Goal: Task Accomplishment & Management: Manage account settings

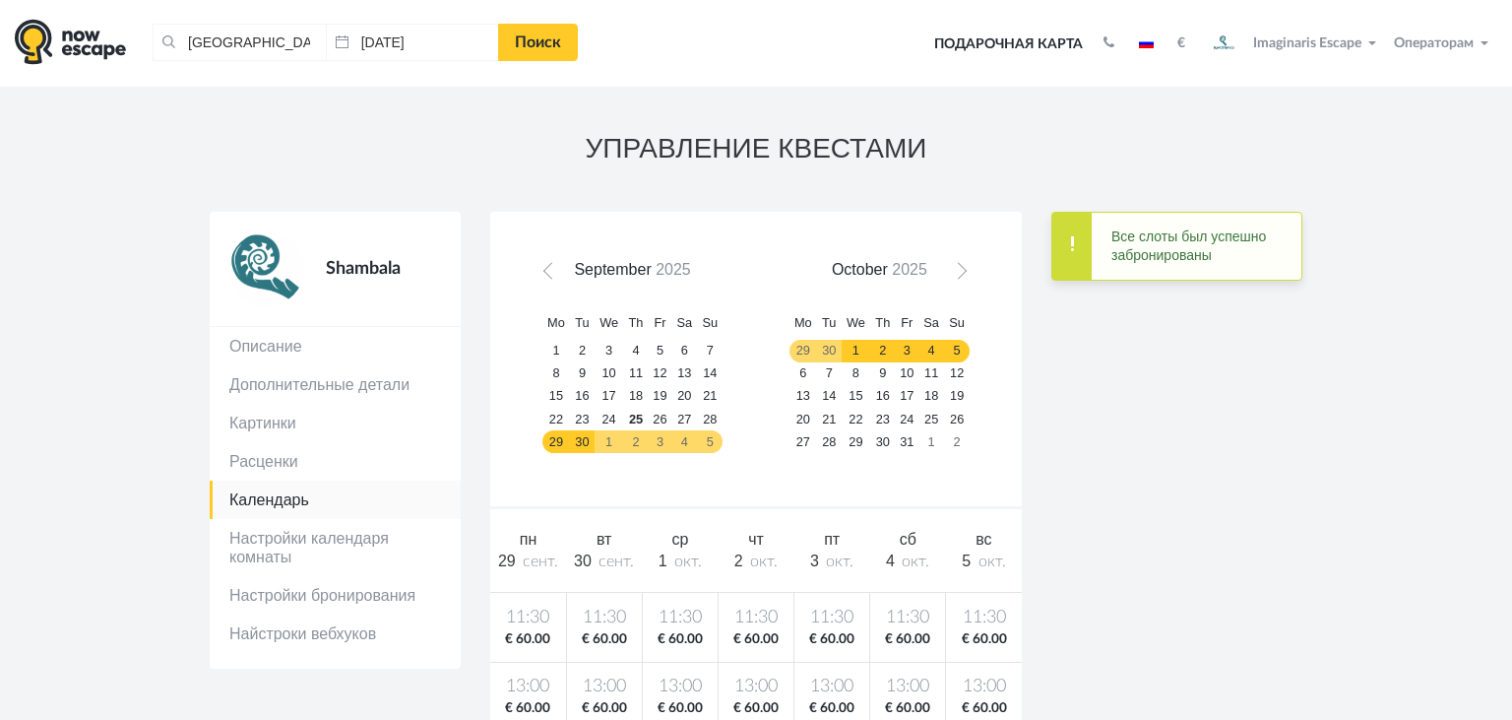
scroll to position [64, 0]
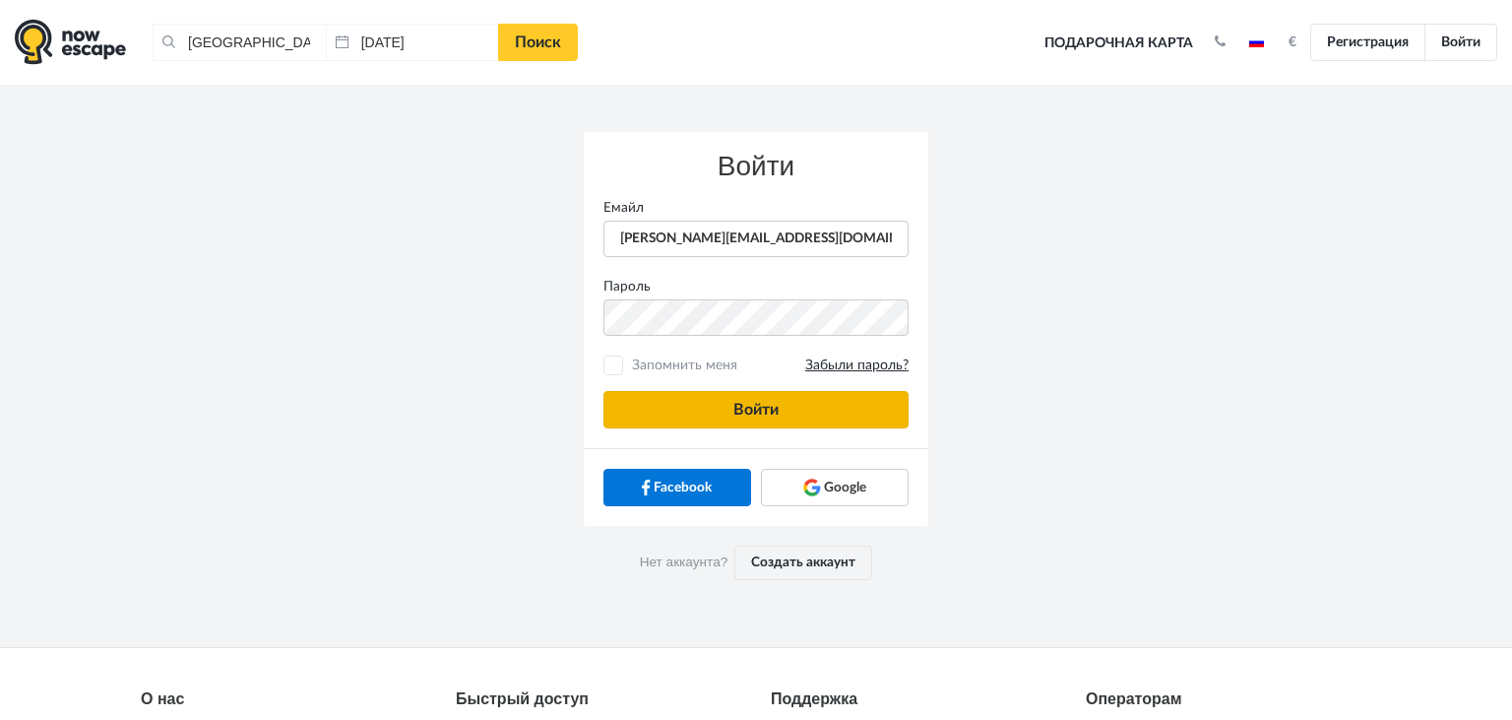
type input "[PERSON_NAME][EMAIL_ADDRESS][DOMAIN_NAME]"
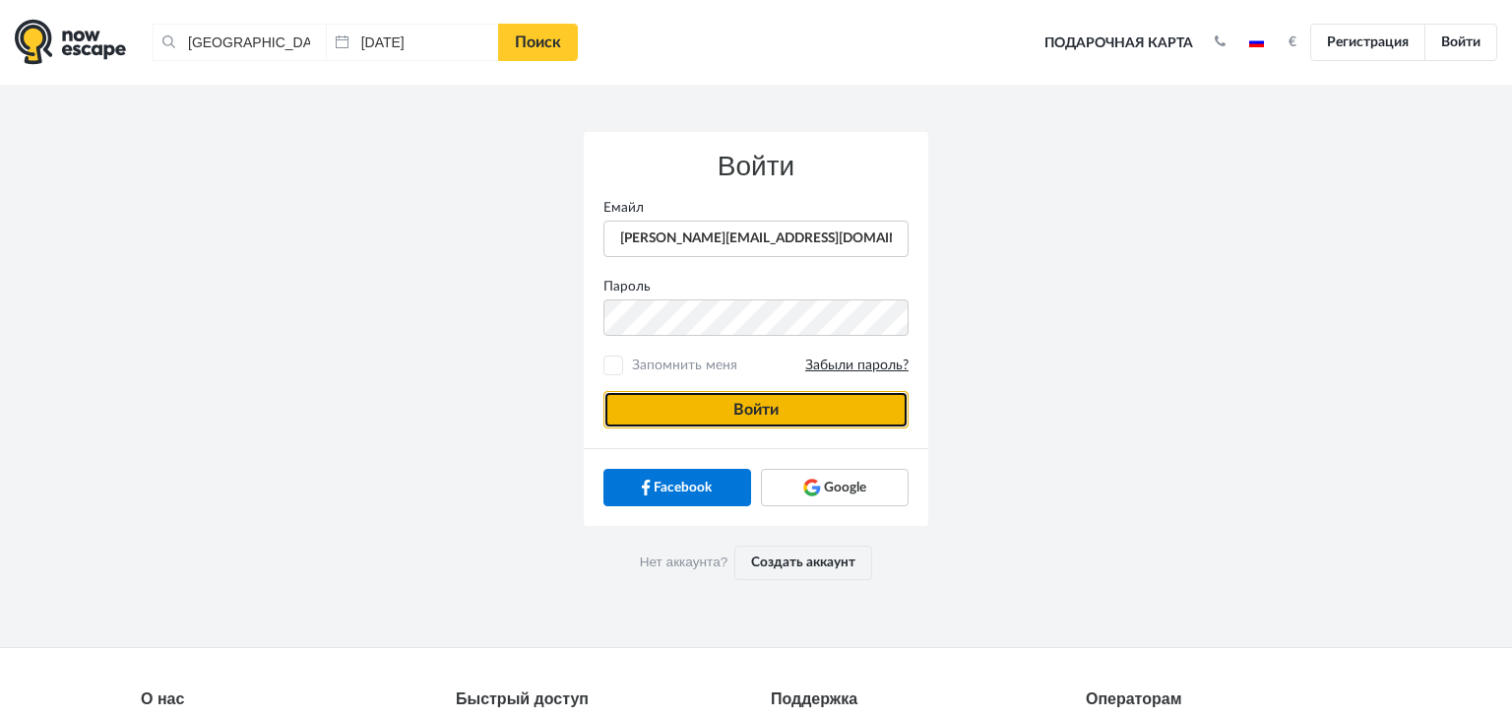
click at [646, 407] on button "Войти" at bounding box center [755, 409] width 305 height 37
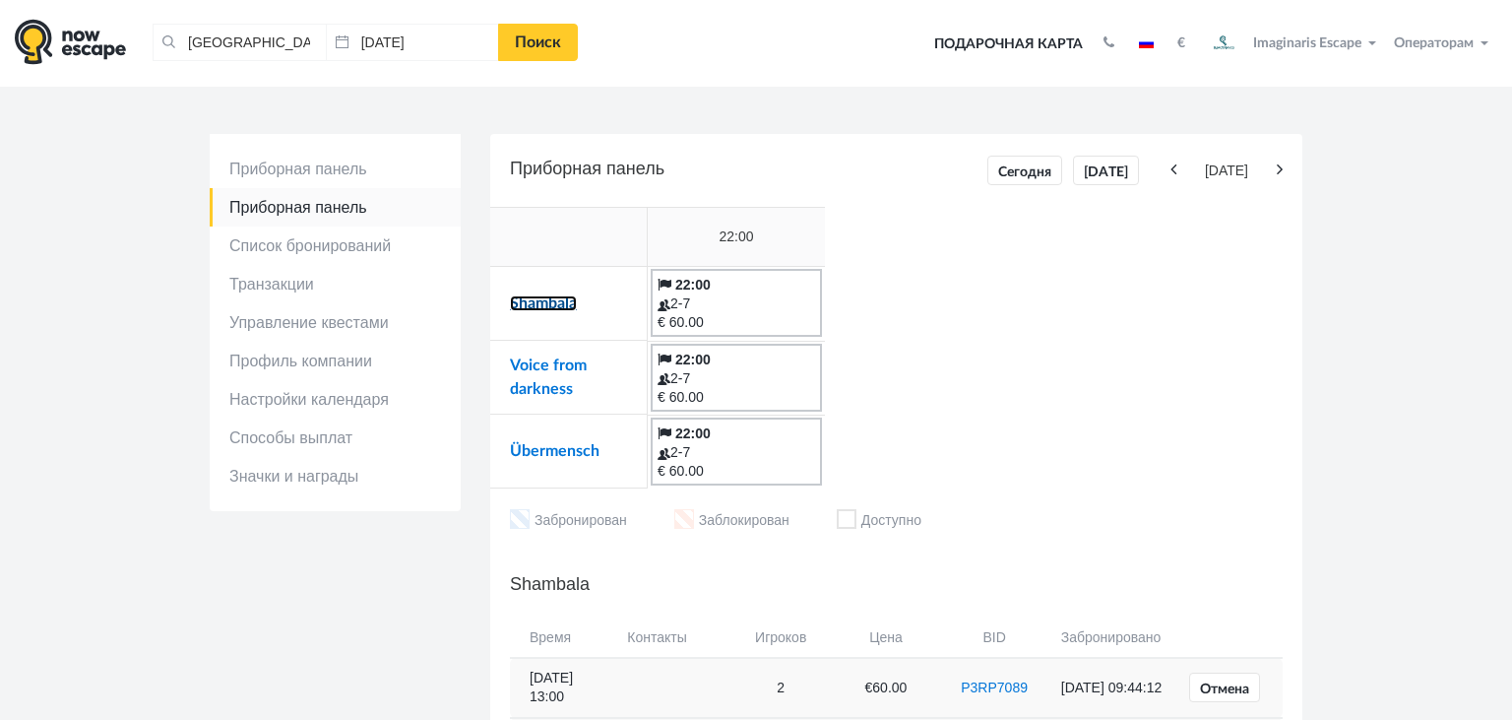
click at [541, 304] on link "Shambala" at bounding box center [543, 303] width 67 height 16
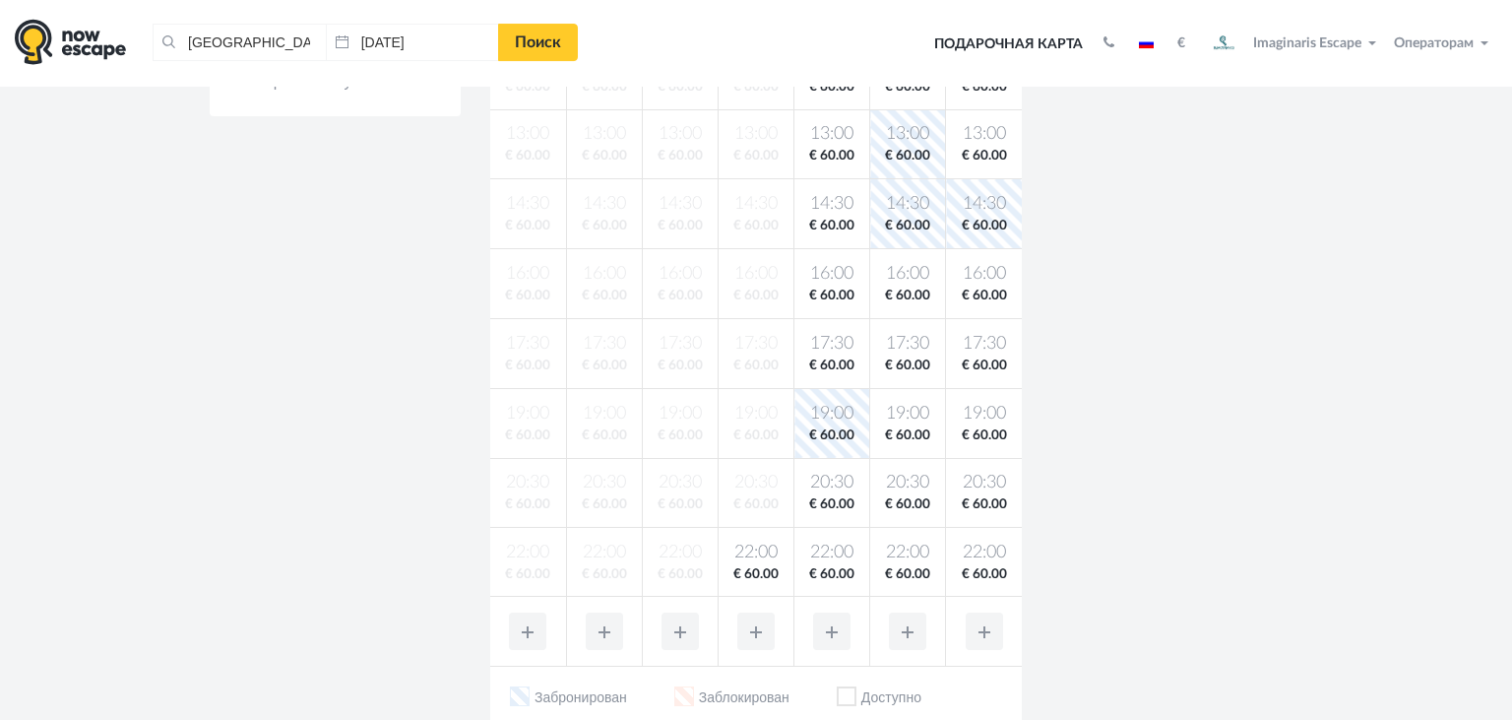
scroll to position [591, 0]
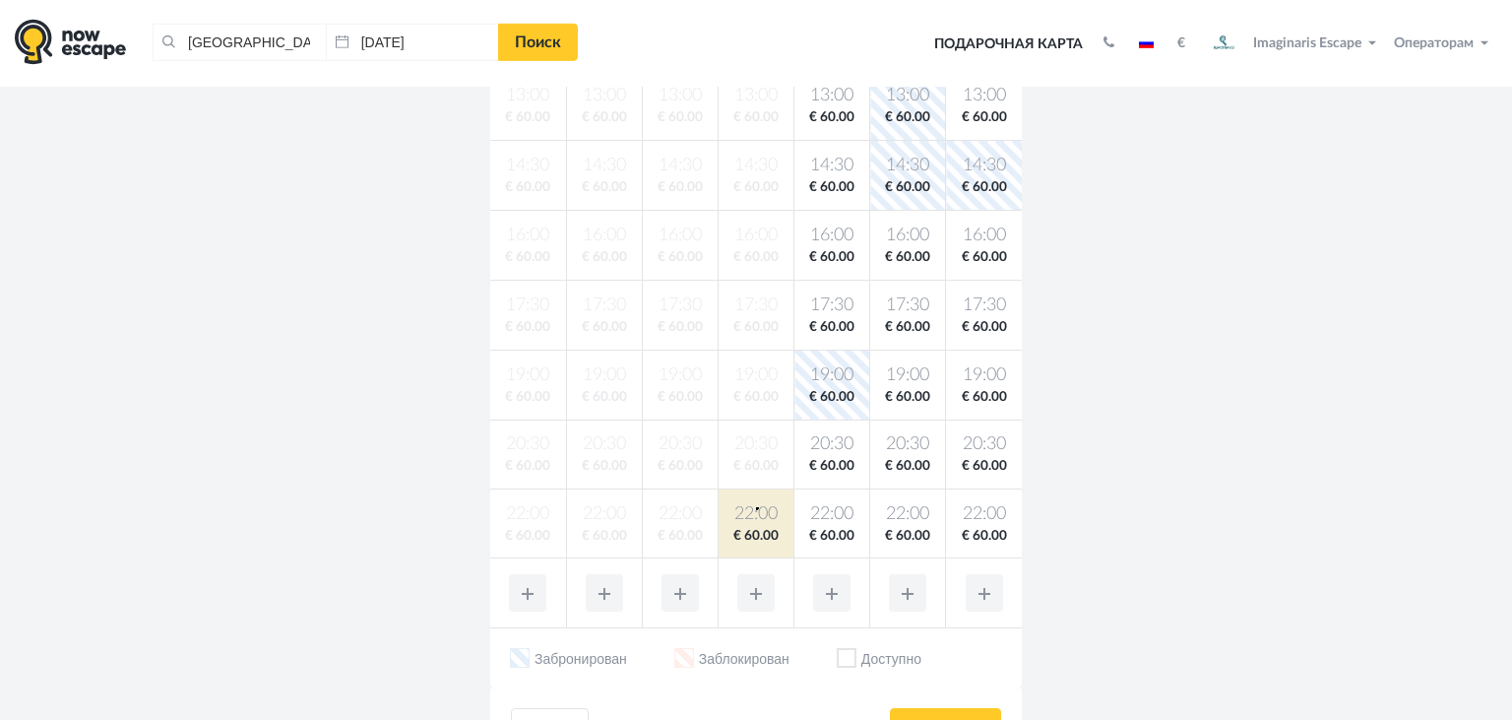
click at [756, 507] on span "22:00" at bounding box center [756, 514] width 67 height 25
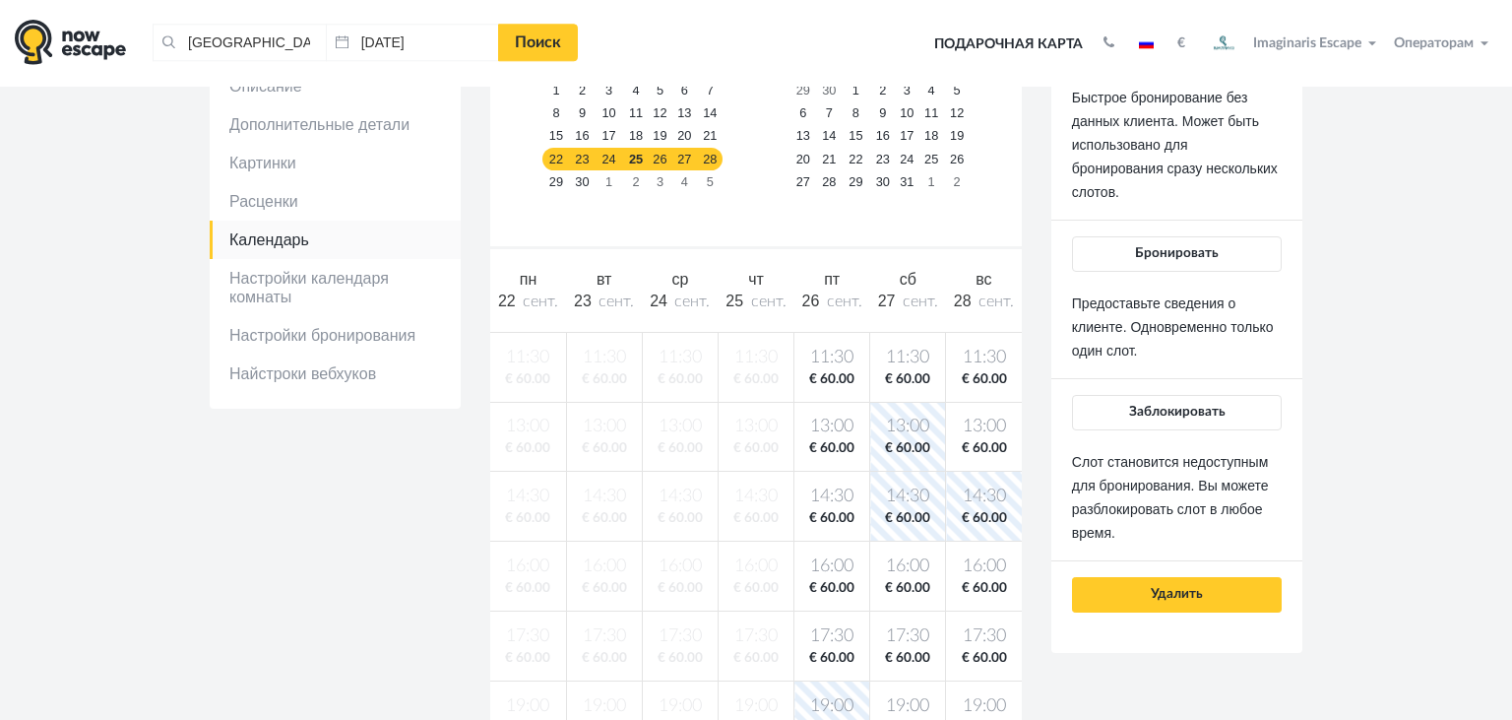
scroll to position [260, 0]
click at [1147, 396] on button "Заблокировать" at bounding box center [1177, 412] width 210 height 35
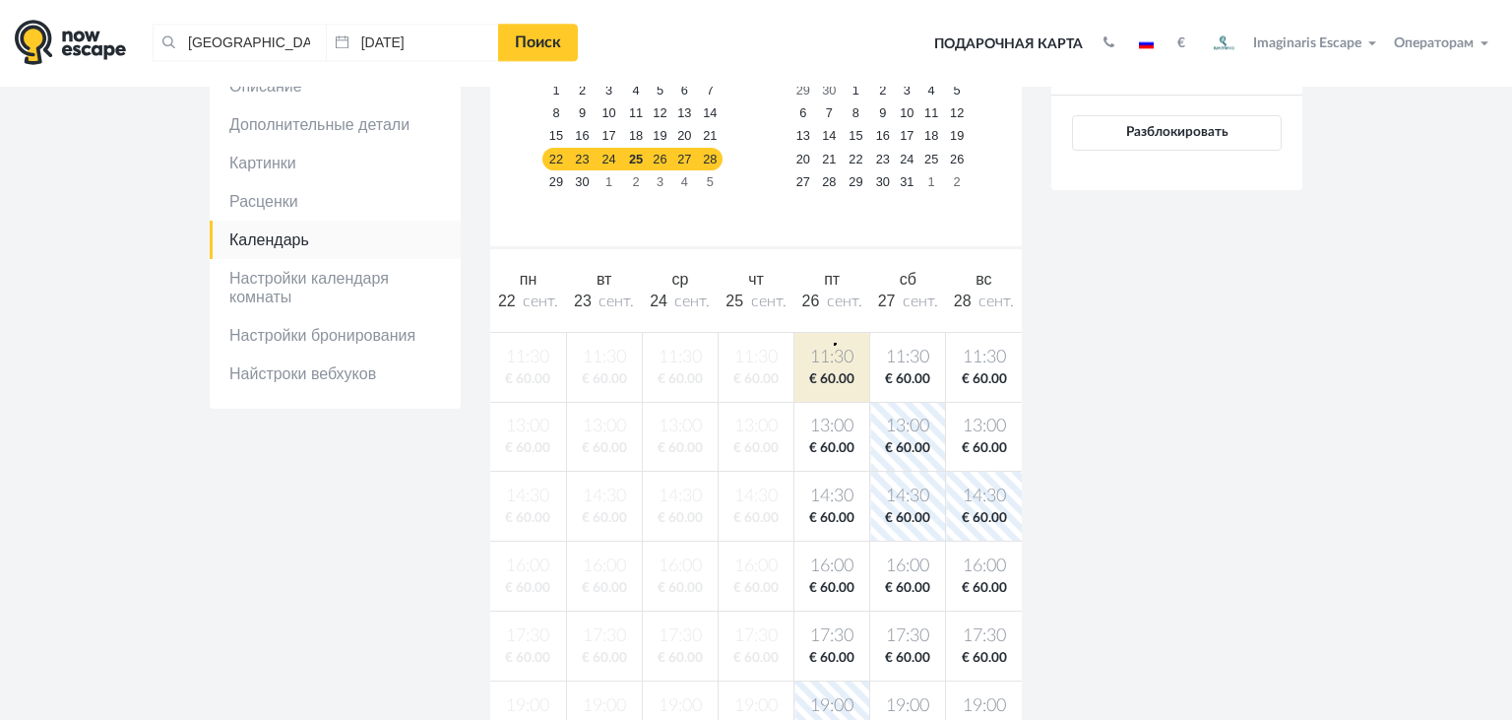
click at [834, 343] on body "[GEOGRAPHIC_DATA], [GEOGRAPHIC_DATA] Очистить все [GEOGRAPHIC_DATA], [GEOGRAPHI…" at bounding box center [756, 726] width 1512 height 1972
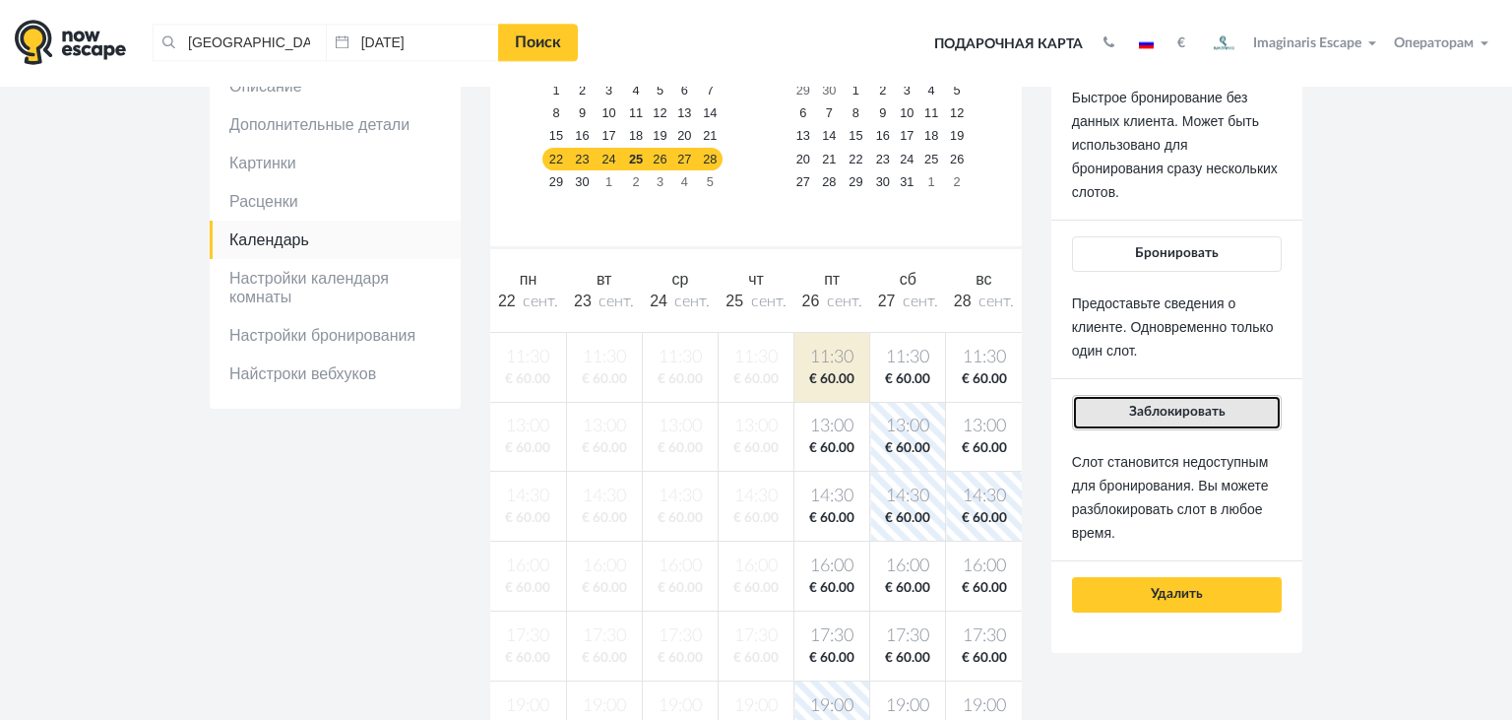
click at [1144, 413] on span "Заблокировать" at bounding box center [1177, 412] width 96 height 14
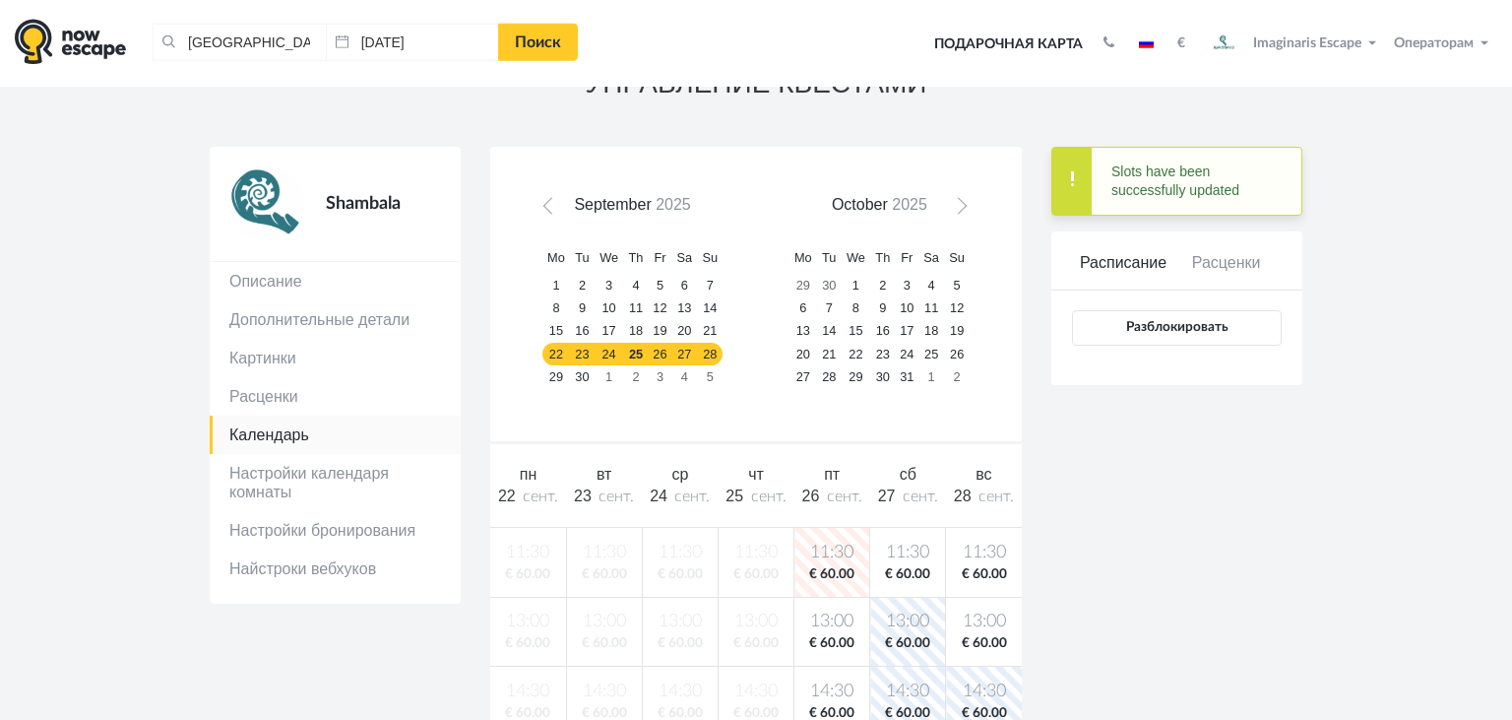
scroll to position [63, 0]
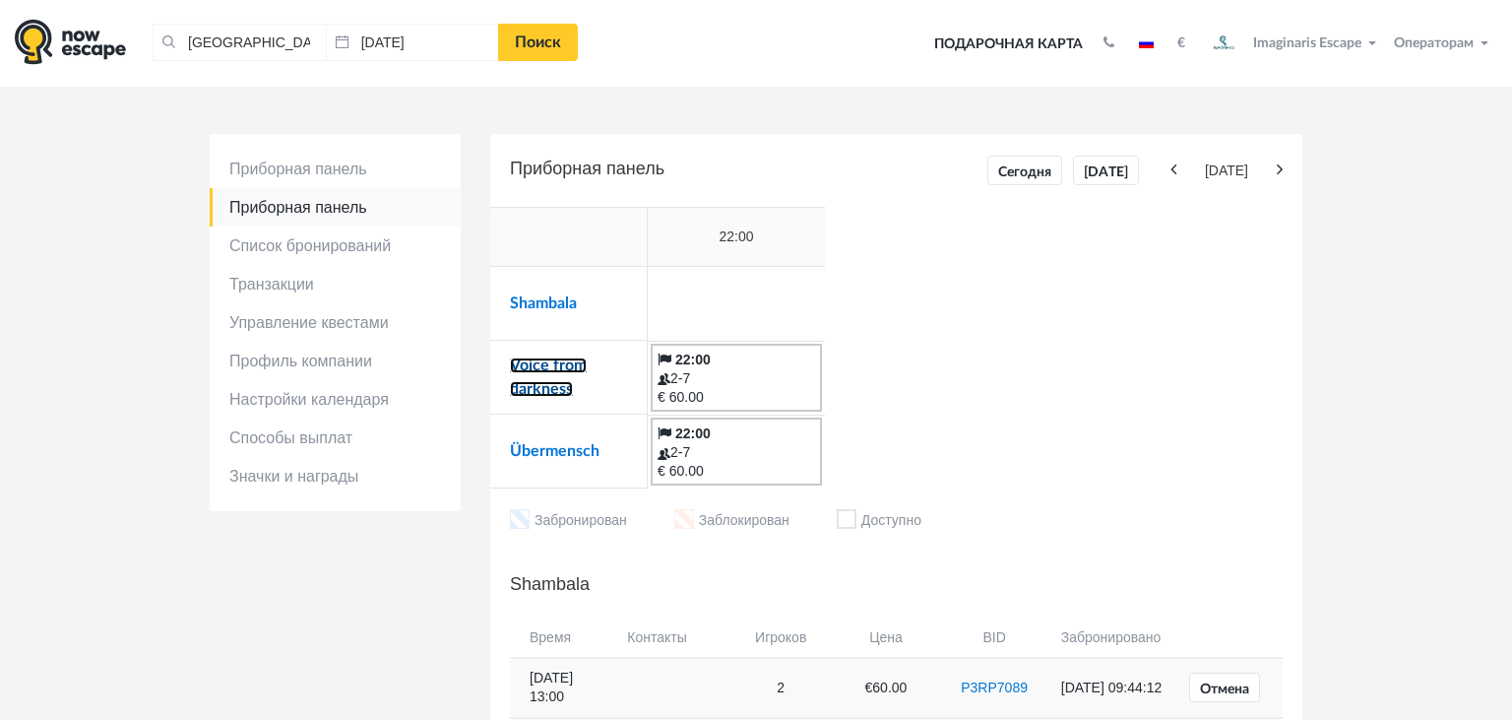
click at [545, 367] on link "Voice from darkness" at bounding box center [548, 376] width 77 height 39
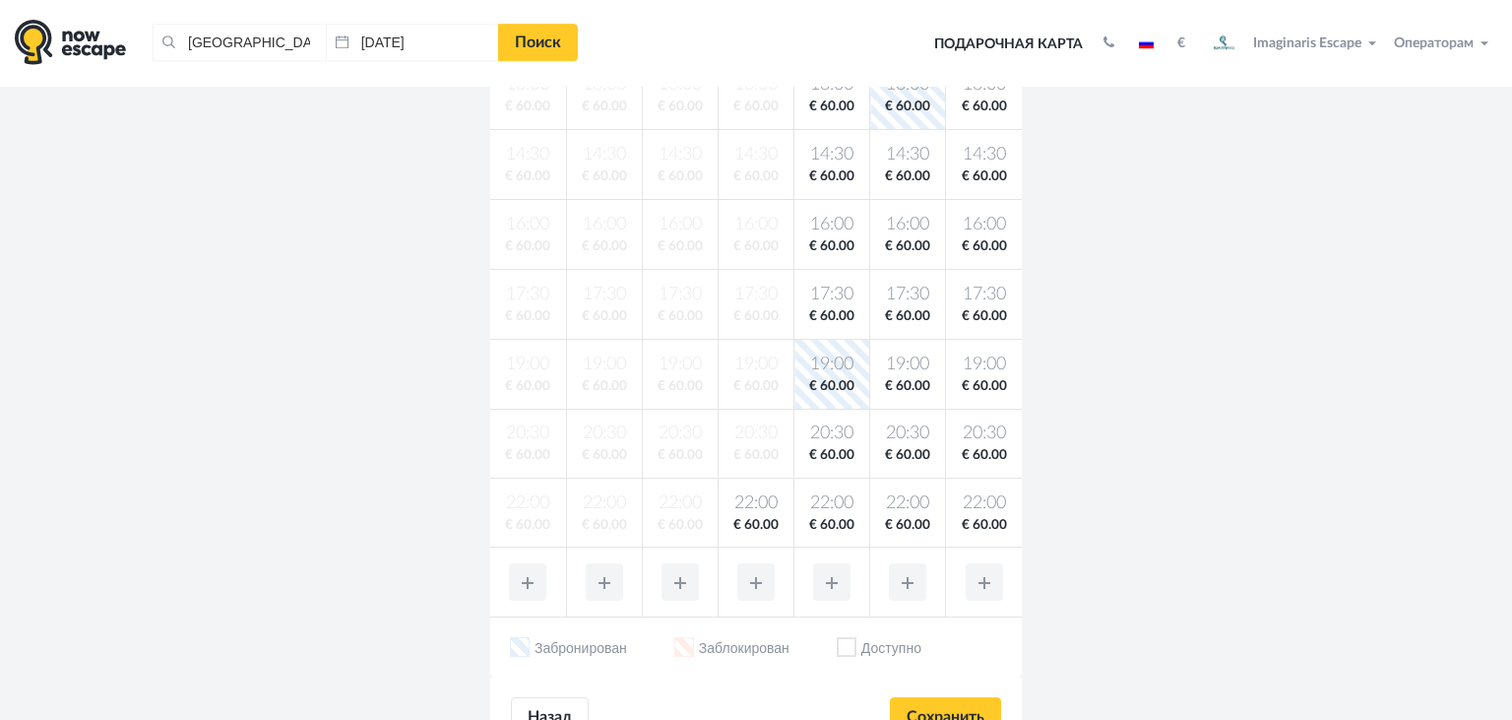
scroll to position [601, 0]
click at [786, 518] on span "€ 60.00" at bounding box center [756, 526] width 67 height 19
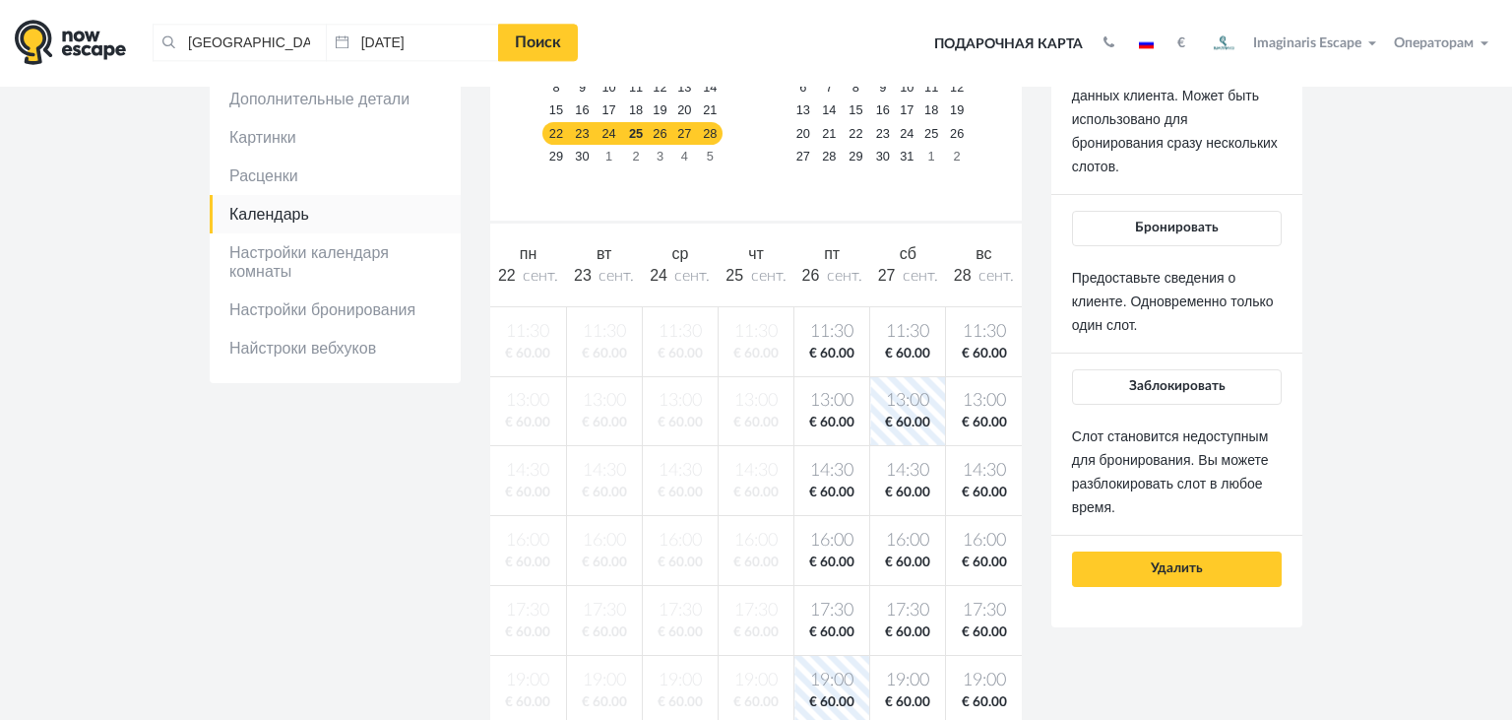
scroll to position [281, 0]
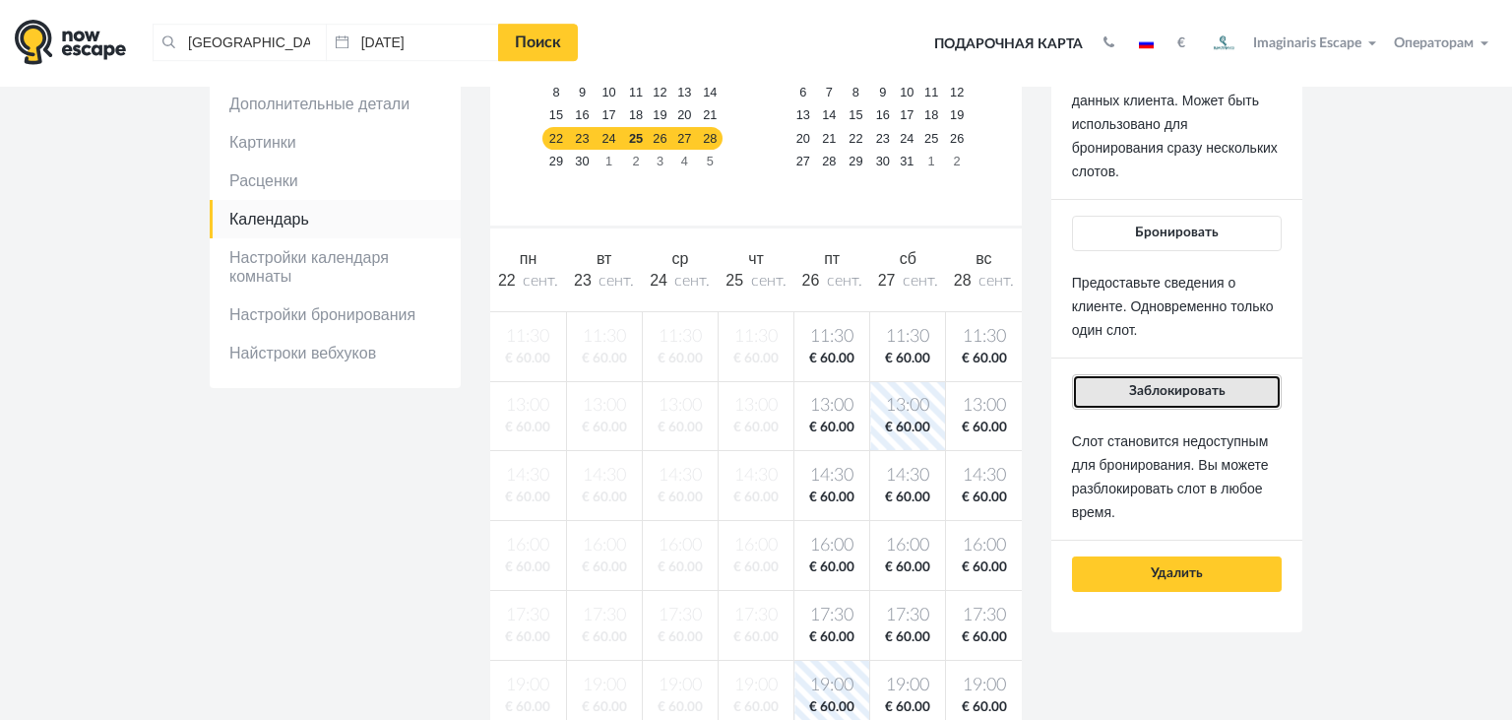
click at [1126, 384] on button "Заблокировать" at bounding box center [1177, 391] width 210 height 35
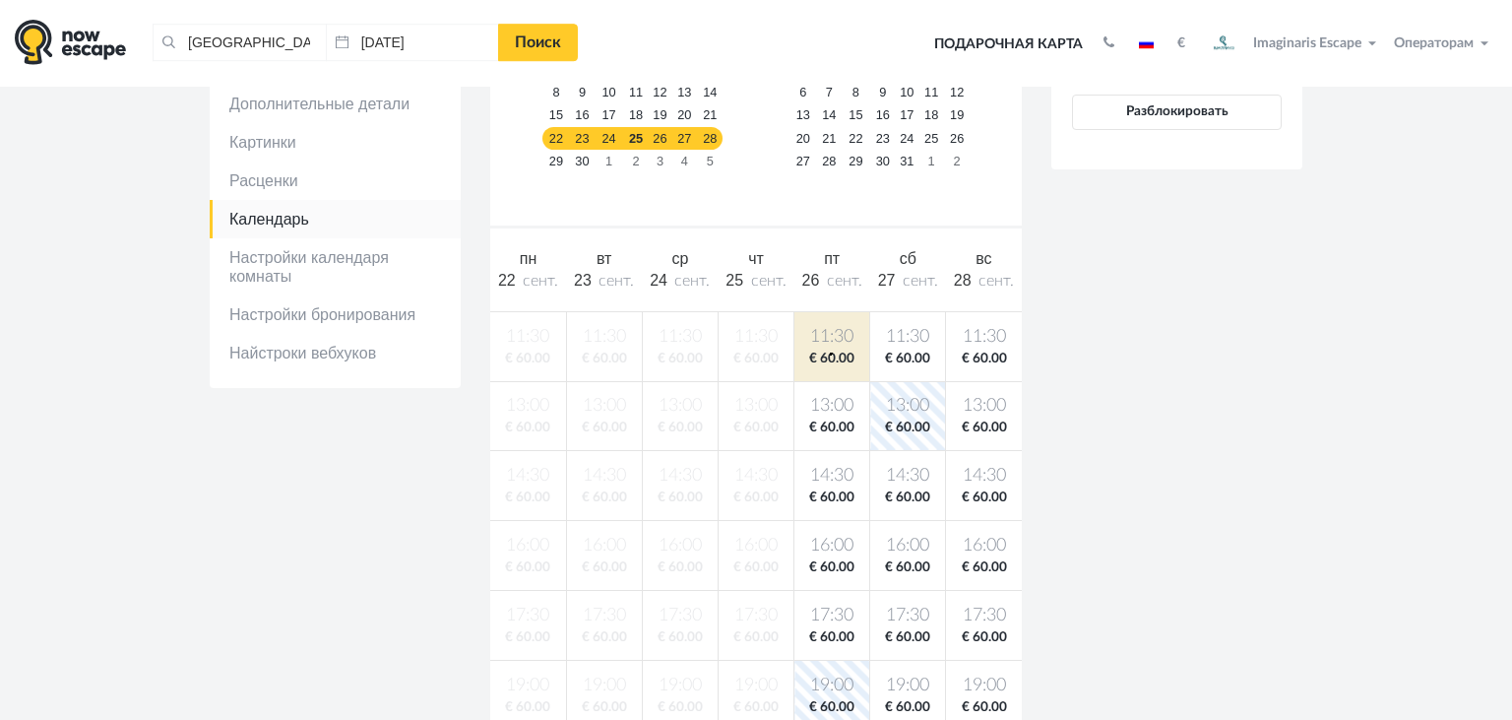
click at [830, 351] on span "€ 60.00" at bounding box center [831, 358] width 67 height 19
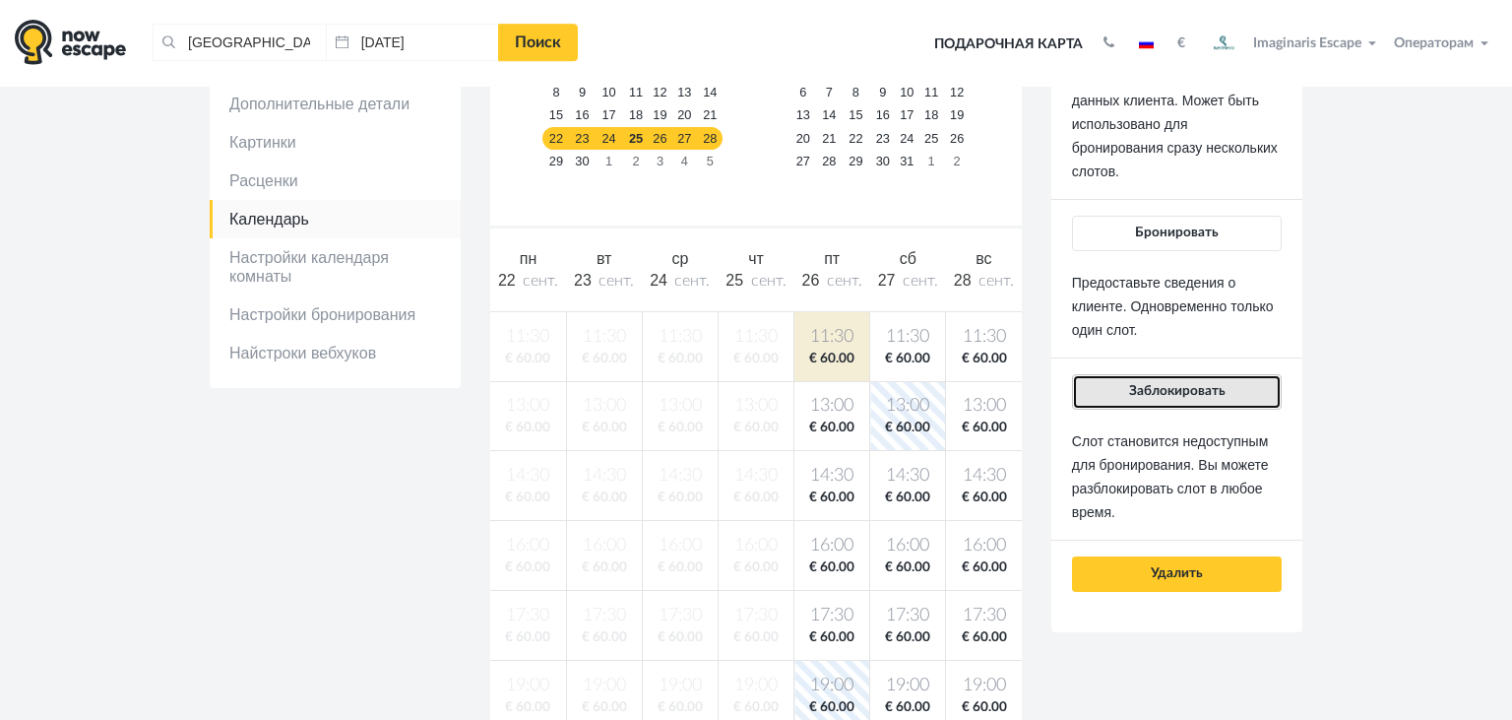
click at [1176, 397] on button "Заблокировать" at bounding box center [1177, 391] width 210 height 35
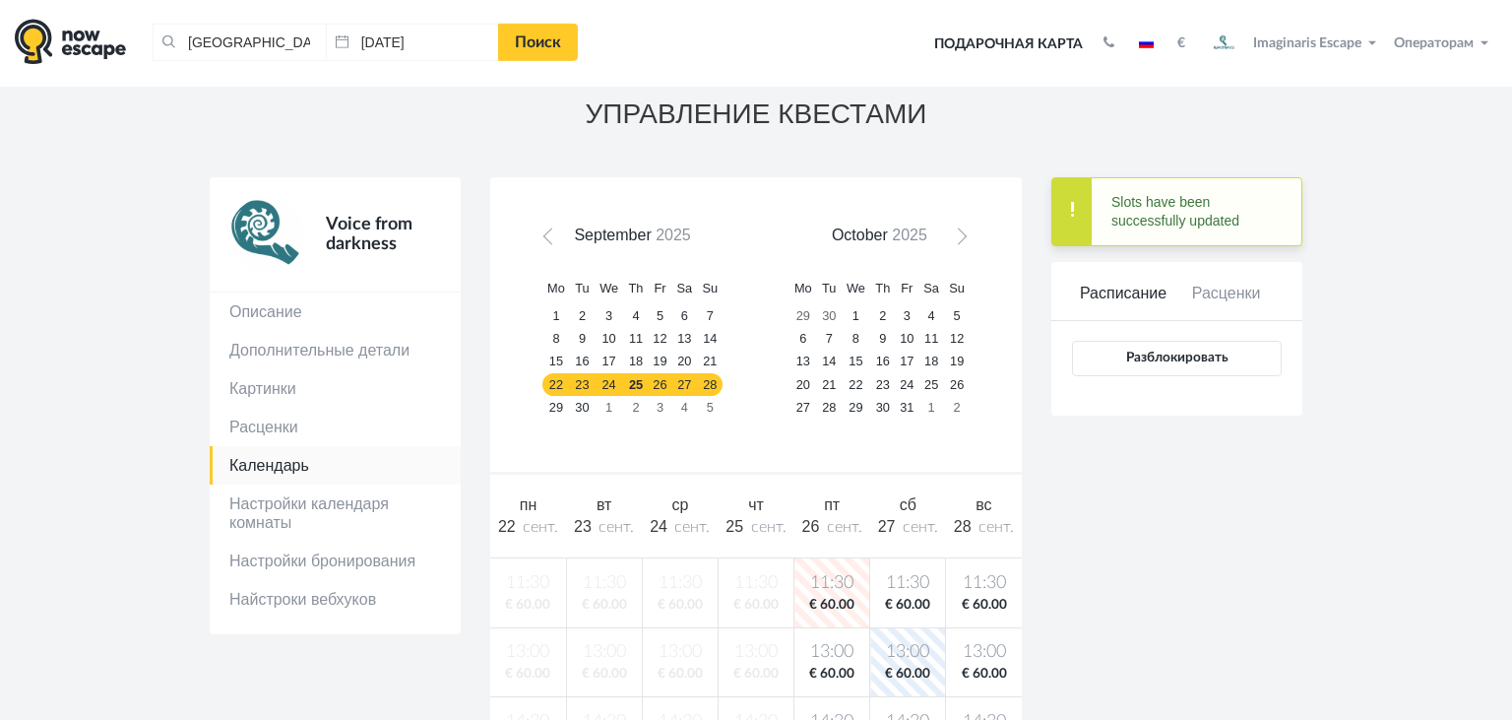
scroll to position [0, 0]
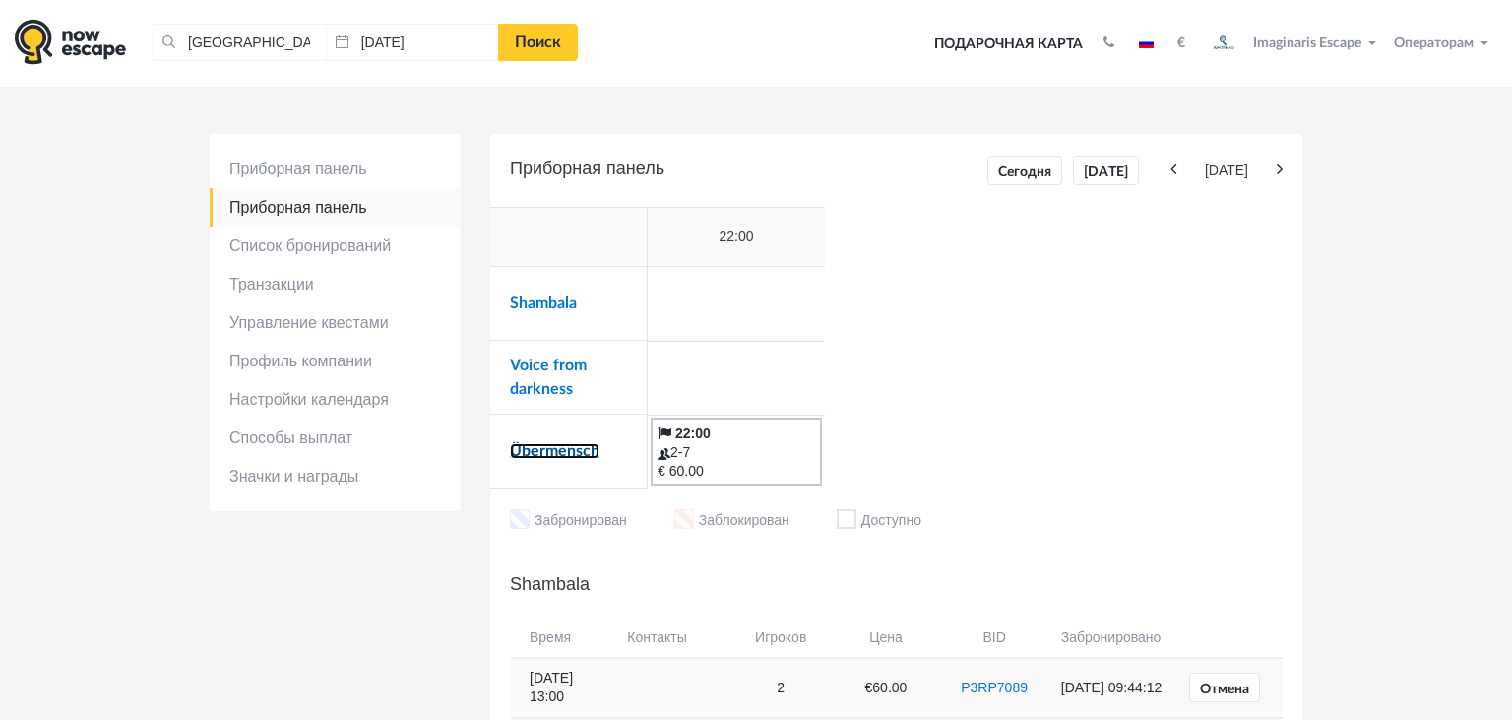
click at [541, 451] on link "Übermensch" at bounding box center [555, 451] width 90 height 16
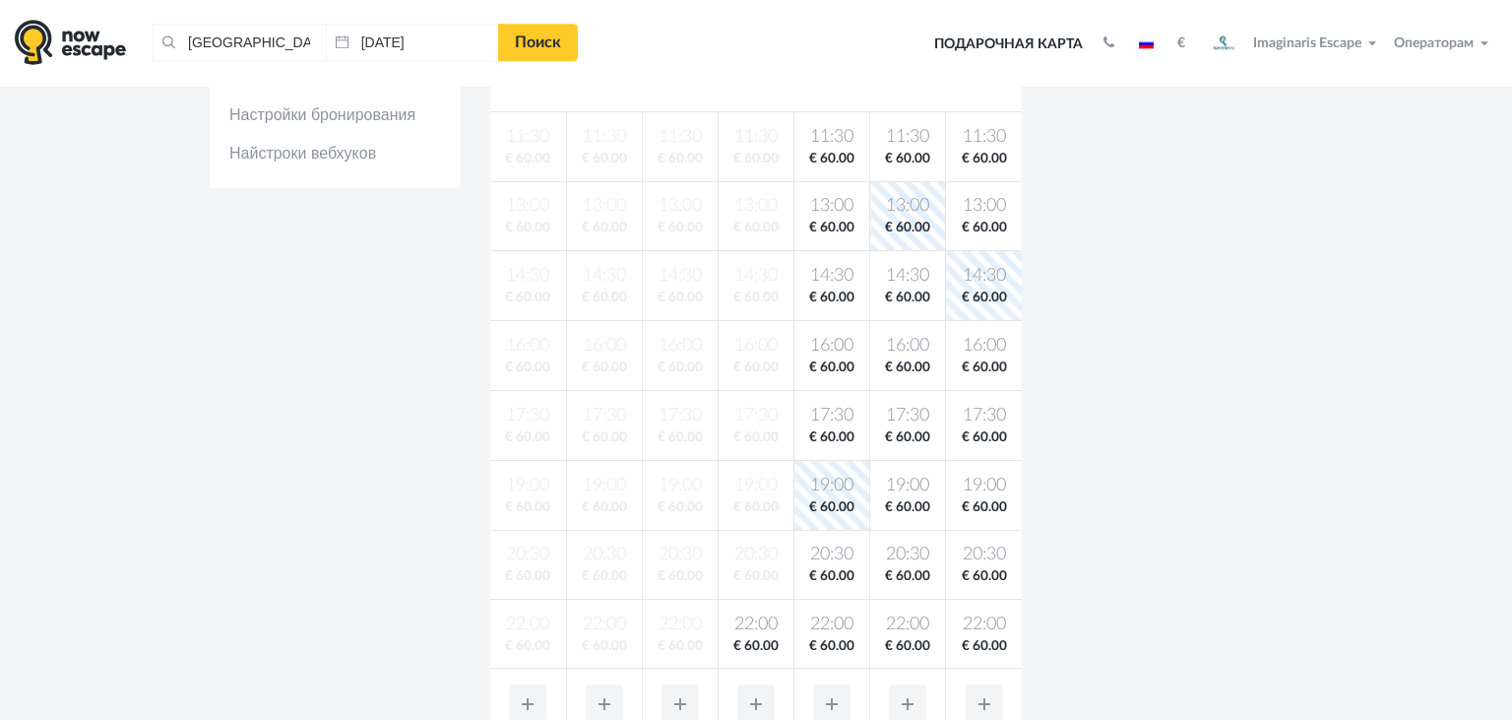
scroll to position [500, 0]
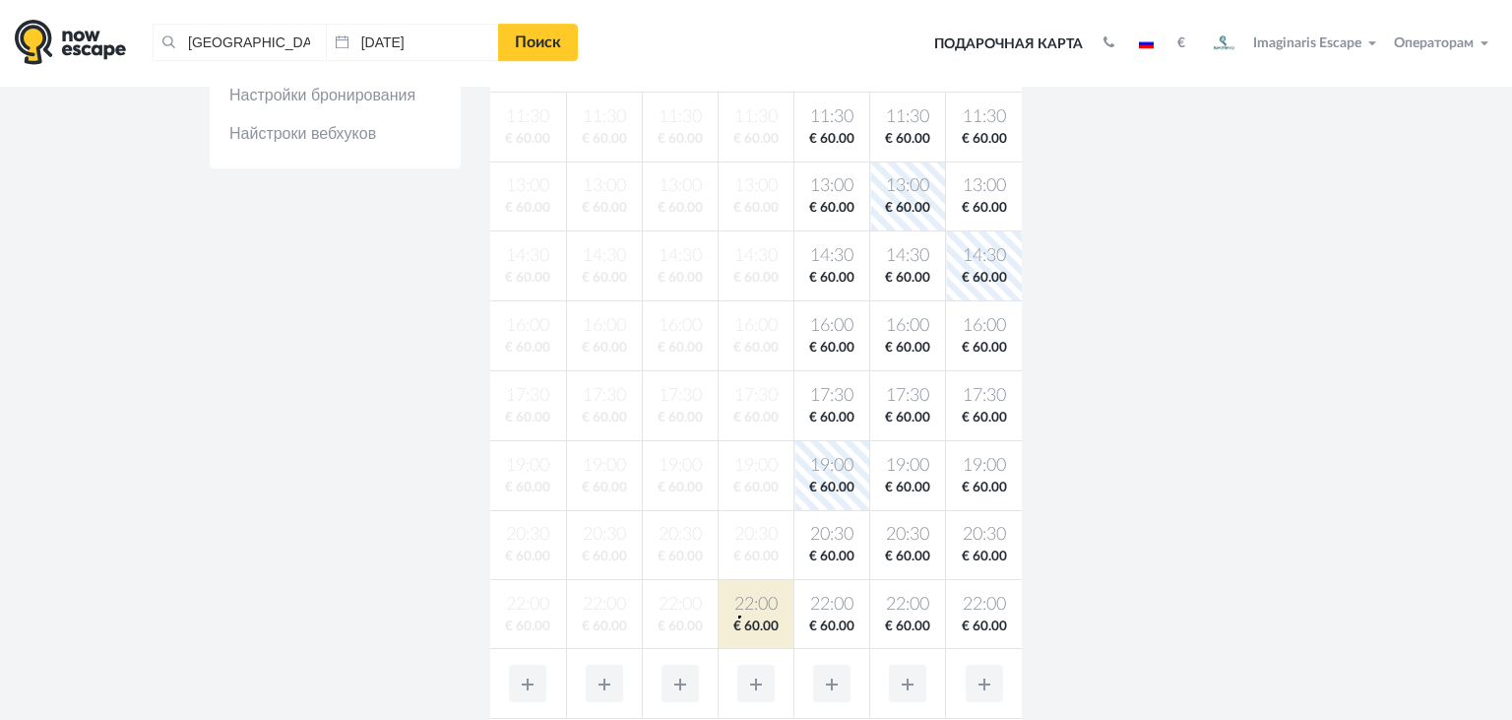
click at [738, 614] on span "22:00" at bounding box center [756, 605] width 67 height 25
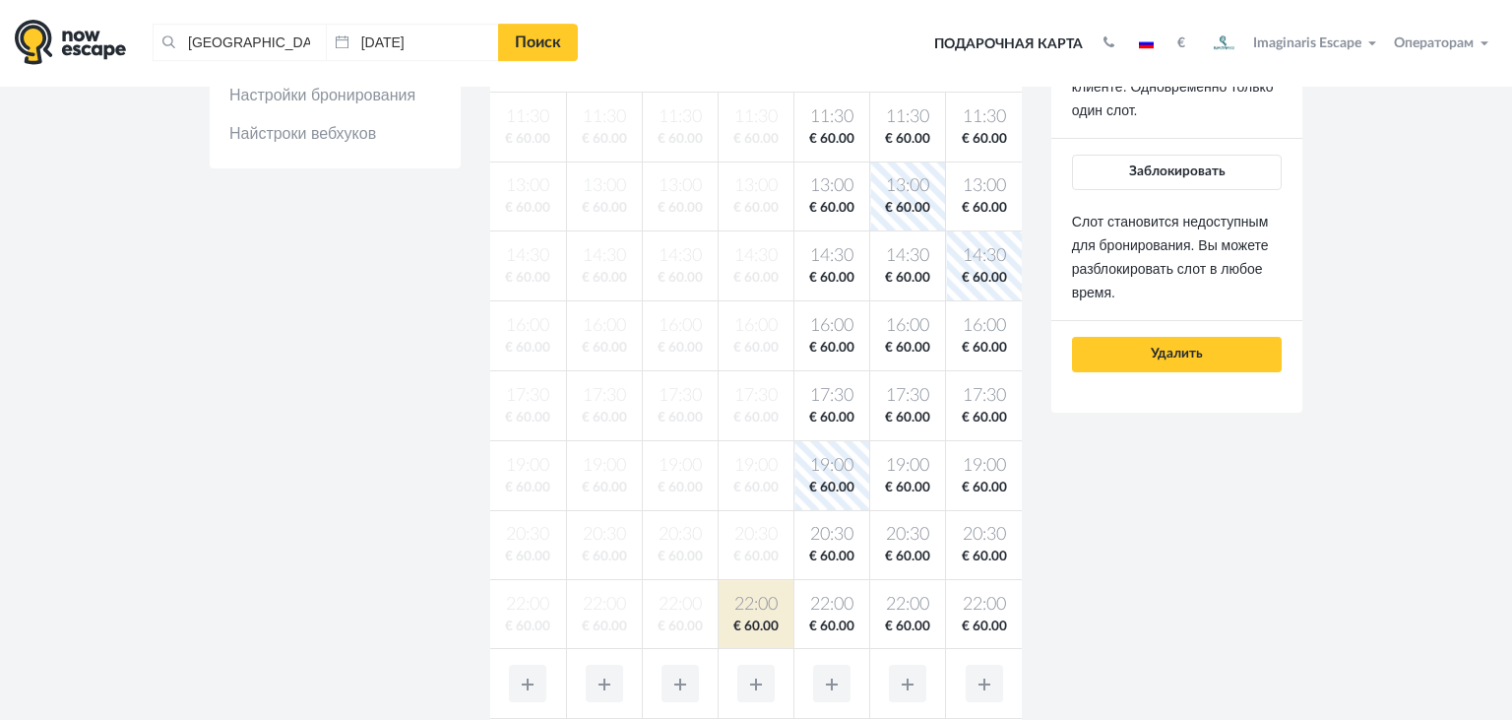
click at [1176, 502] on div "Übermensch Описание Дополнительные детали Картинки Расценки Календарь" at bounding box center [756, 308] width 1122 height 1193
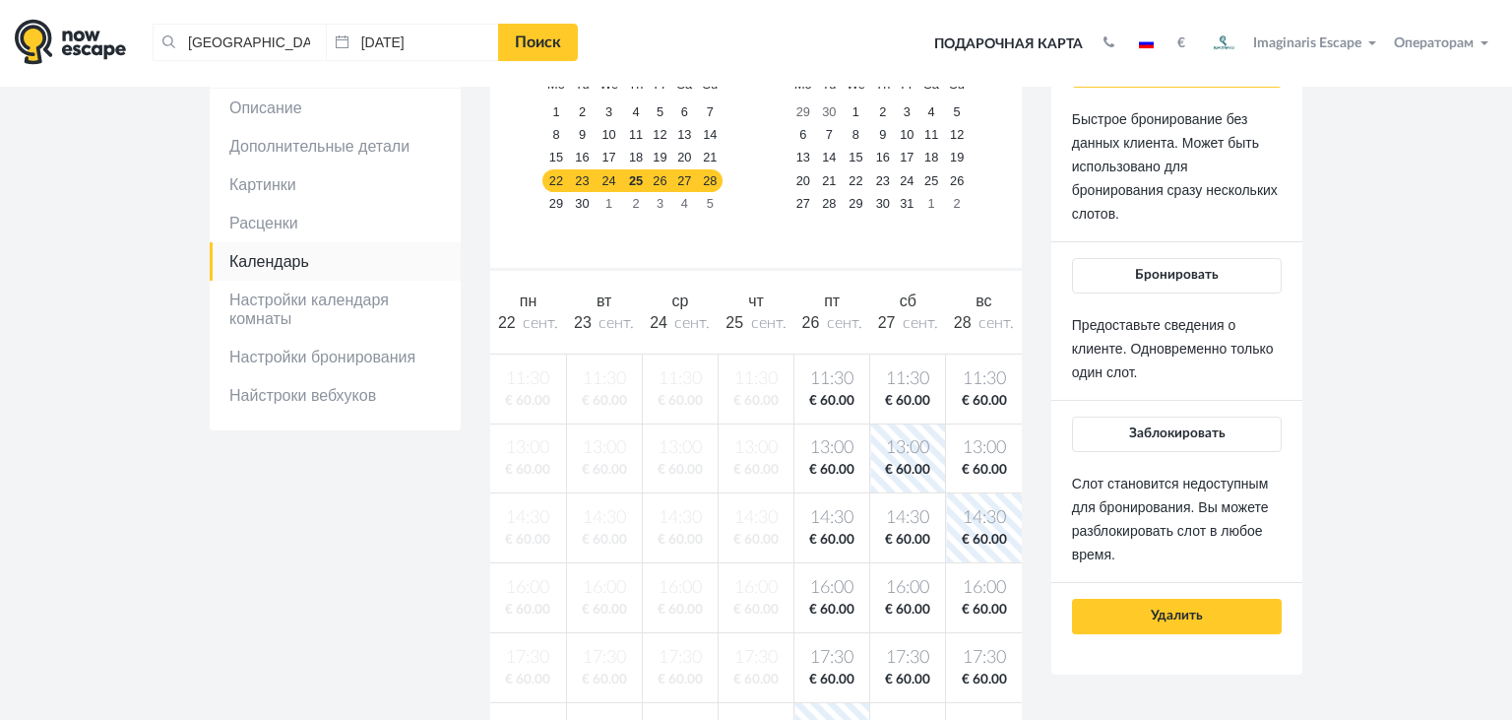
scroll to position [237, 0]
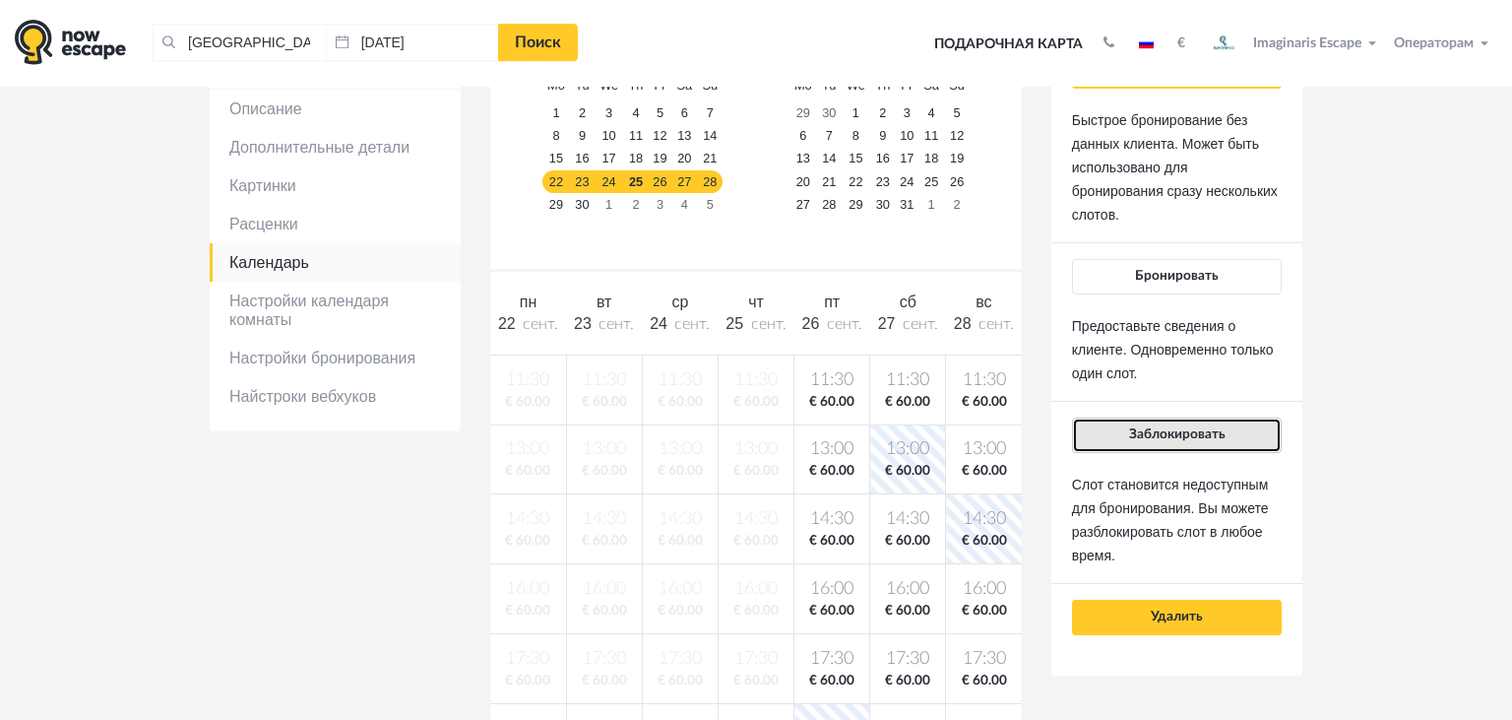
click at [1141, 445] on button "Заблокировать" at bounding box center [1177, 434] width 210 height 35
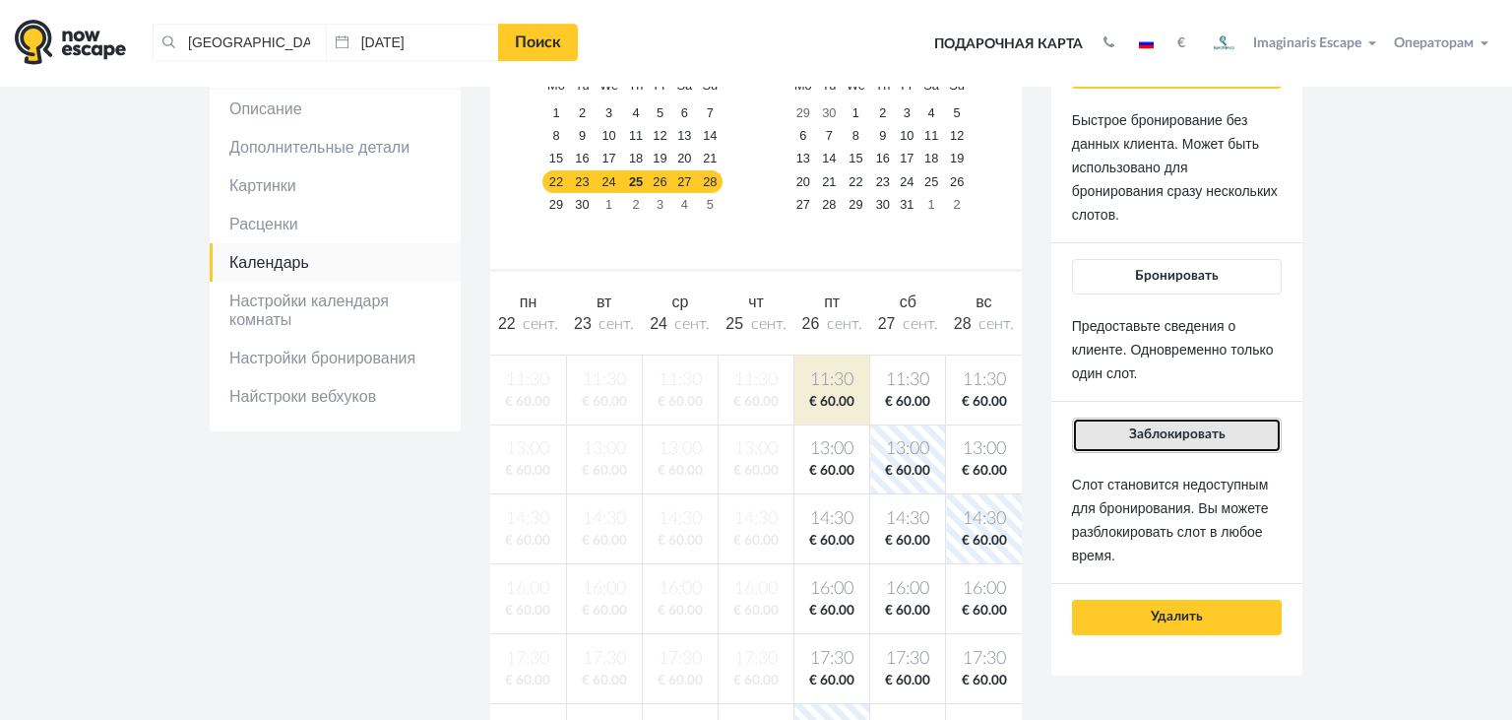
click at [1140, 426] on button "Заблокировать" at bounding box center [1177, 434] width 210 height 35
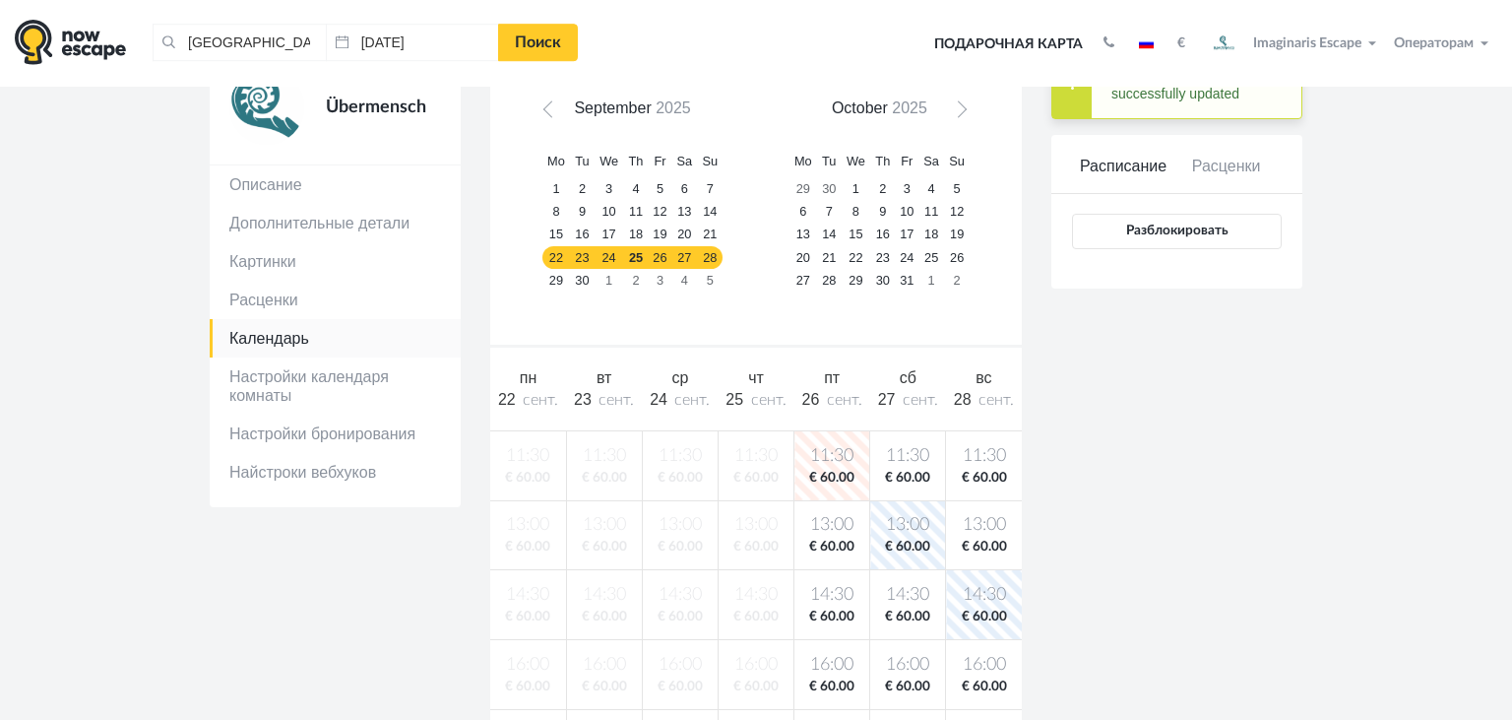
scroll to position [0, 0]
